Goal: Check status: Check status

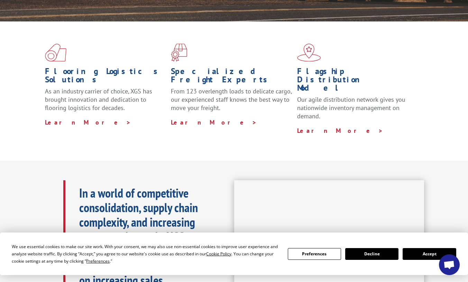
scroll to position [242, 0]
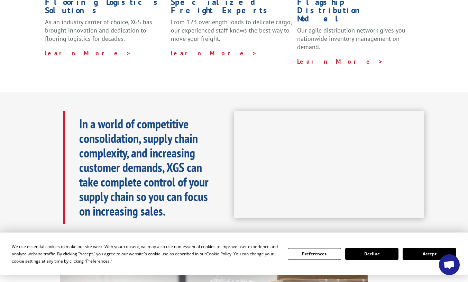
click at [429, 254] on button "Accept" at bounding box center [429, 254] width 53 height 12
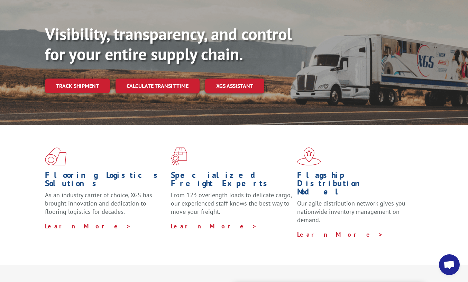
scroll to position [0, 0]
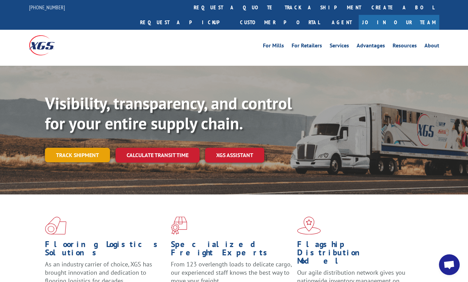
click at [74, 148] on link "Track shipment" at bounding box center [77, 155] width 65 height 15
click at [259, 200] on div "Flooring Logistics Solutions As an industry carrier of choice, XGS has brought …" at bounding box center [234, 262] width 468 height 135
drag, startPoint x: 262, startPoint y: 196, endPoint x: 262, endPoint y: 190, distance: 5.9
click at [262, 196] on div "Flooring Logistics Solutions As an industry carrier of choice, XGS has brought …" at bounding box center [234, 262] width 468 height 135
click at [90, 148] on link "Track shipment" at bounding box center [77, 155] width 65 height 15
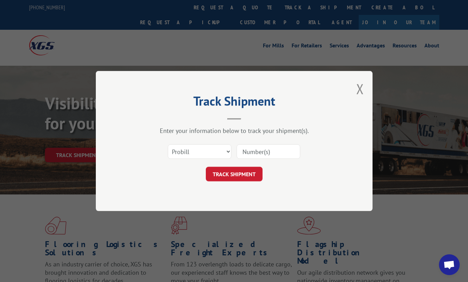
click at [255, 150] on input at bounding box center [269, 151] width 64 height 15
paste input "17553572"
type input "17553572"
click at [243, 177] on button "TRACK SHIPMENT" at bounding box center [234, 174] width 57 height 15
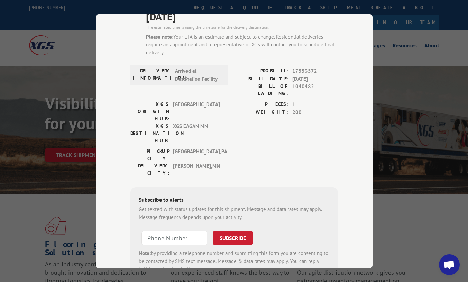
scroll to position [85, 0]
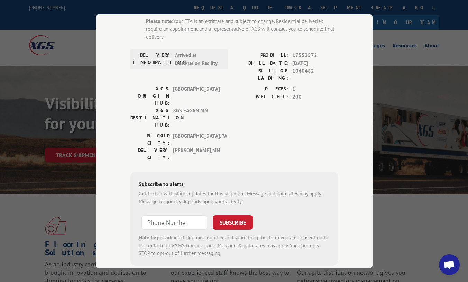
click at [285, 281] on div "Track Shipment ESTIMATED DELIVERY TIME: 09/15/2025 The estimated time is using …" at bounding box center [234, 141] width 468 height 282
click at [179, 215] on input "+1 (___) ___-____" at bounding box center [175, 222] width 66 height 15
paste input "763) 234-3453"
type input "+1 (763) 234-3453"
click at [230, 215] on button "SUBSCRIBE" at bounding box center [233, 222] width 40 height 15
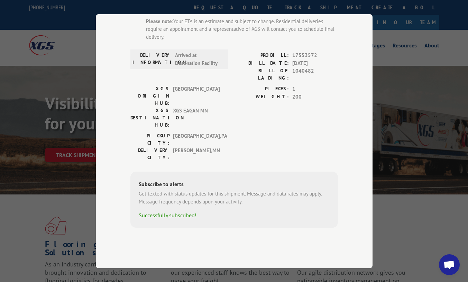
scroll to position [47, 0]
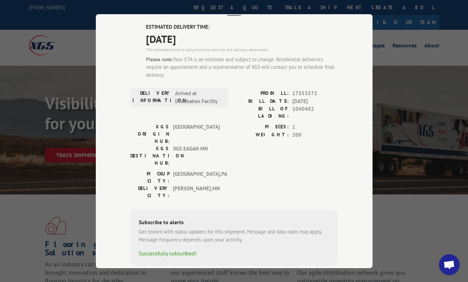
click at [270, 273] on div "Track Shipment ESTIMATED DELIVERY TIME: 09/15/2025 The estimated time is using …" at bounding box center [234, 141] width 468 height 282
click at [392, 36] on div "Track Shipment ESTIMATED DELIVERY TIME: 09/15/2025 The estimated time is using …" at bounding box center [234, 141] width 468 height 282
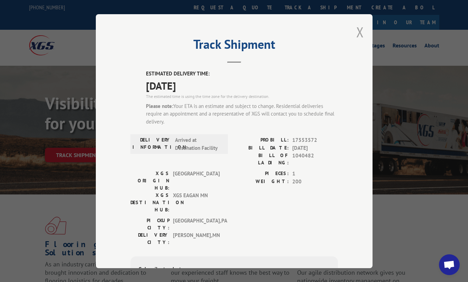
click at [358, 32] on button "Close modal" at bounding box center [361, 32] width 8 height 18
